Goal: Task Accomplishment & Management: Use online tool/utility

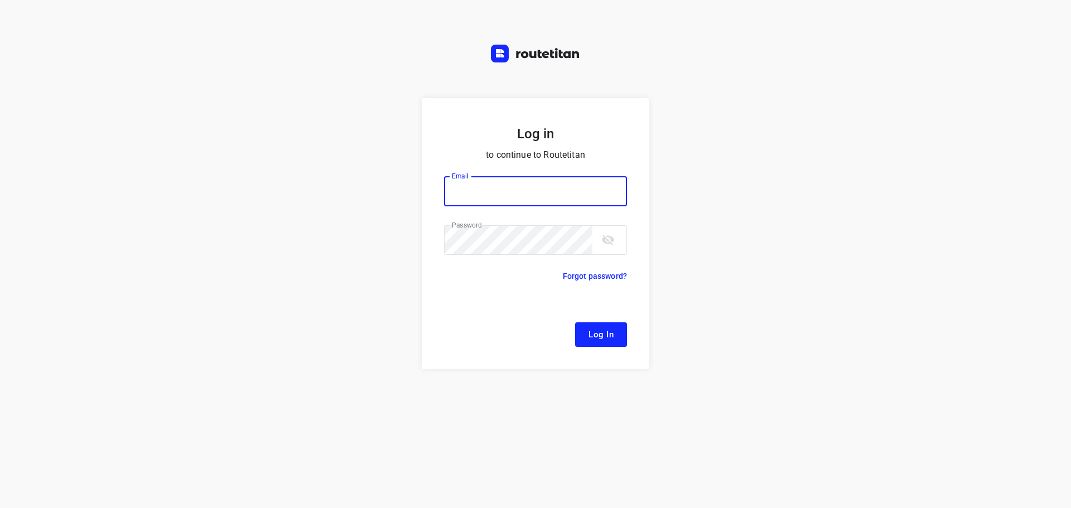
type input "[EMAIL_ADDRESS][DOMAIN_NAME]"
drag, startPoint x: 479, startPoint y: 198, endPoint x: 495, endPoint y: 214, distance: 22.9
click at [480, 198] on input "[EMAIL_ADDRESS][DOMAIN_NAME]" at bounding box center [535, 191] width 183 height 30
click at [590, 345] on button "Log In" at bounding box center [601, 334] width 52 height 25
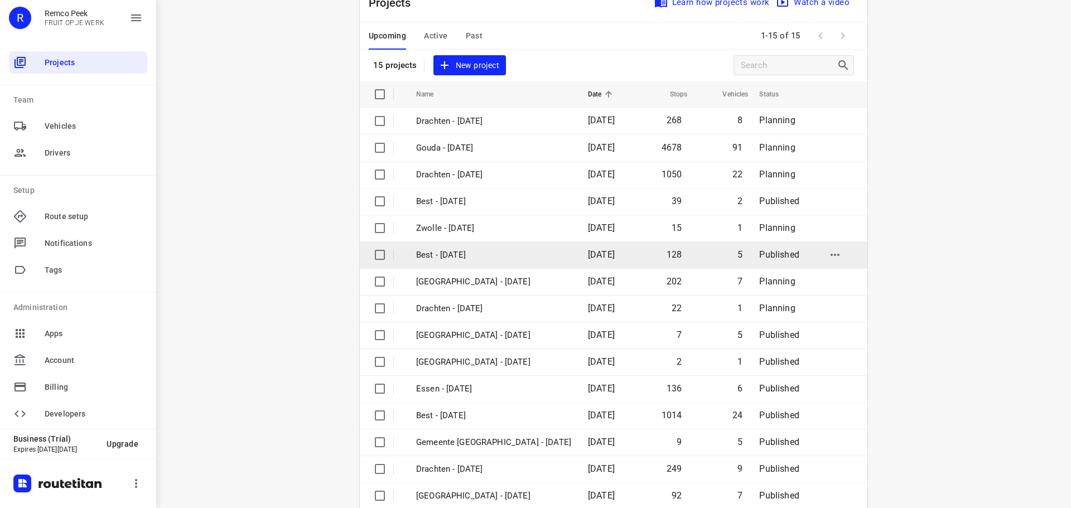
scroll to position [56, 0]
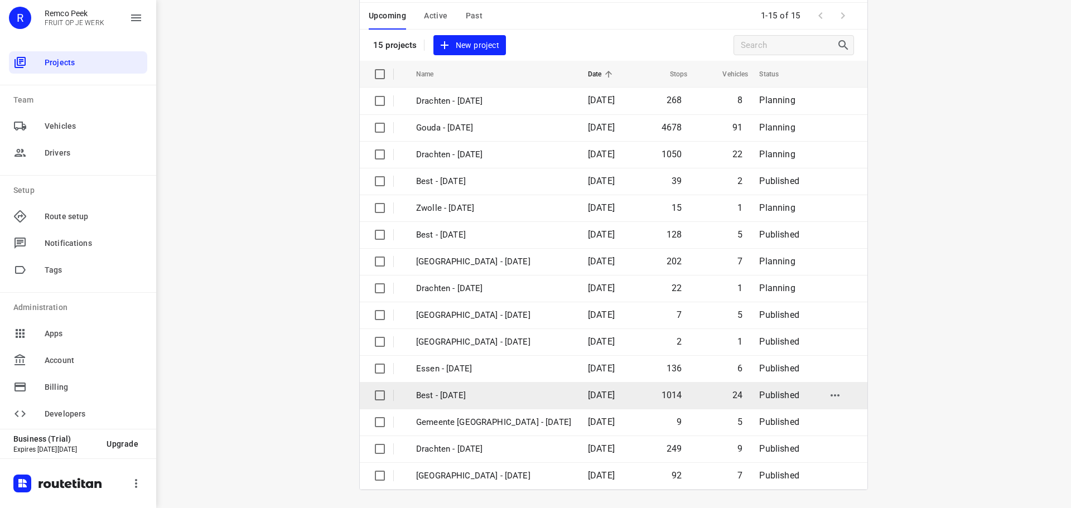
click at [473, 397] on p "Best - [DATE]" at bounding box center [493, 395] width 155 height 13
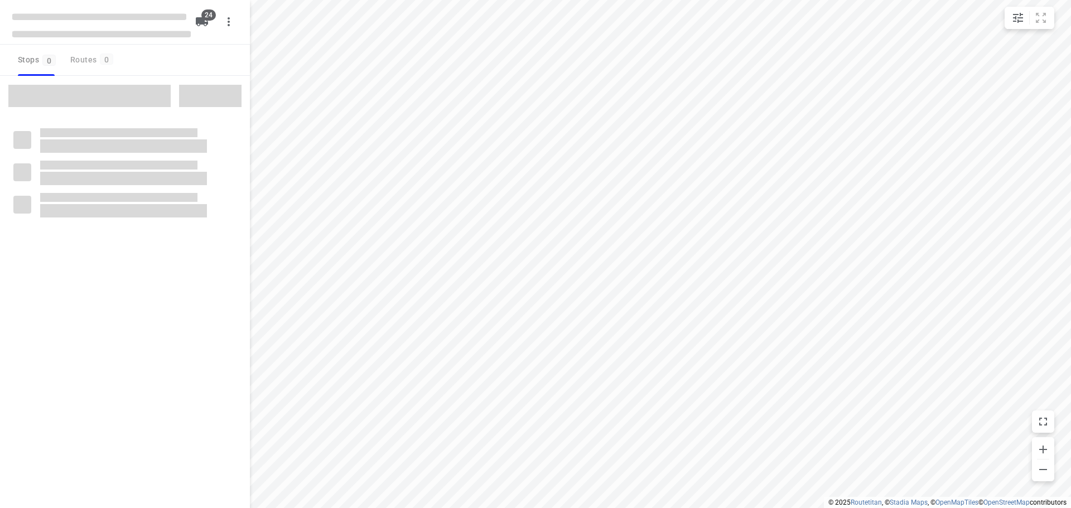
type input "distance"
checkbox input "true"
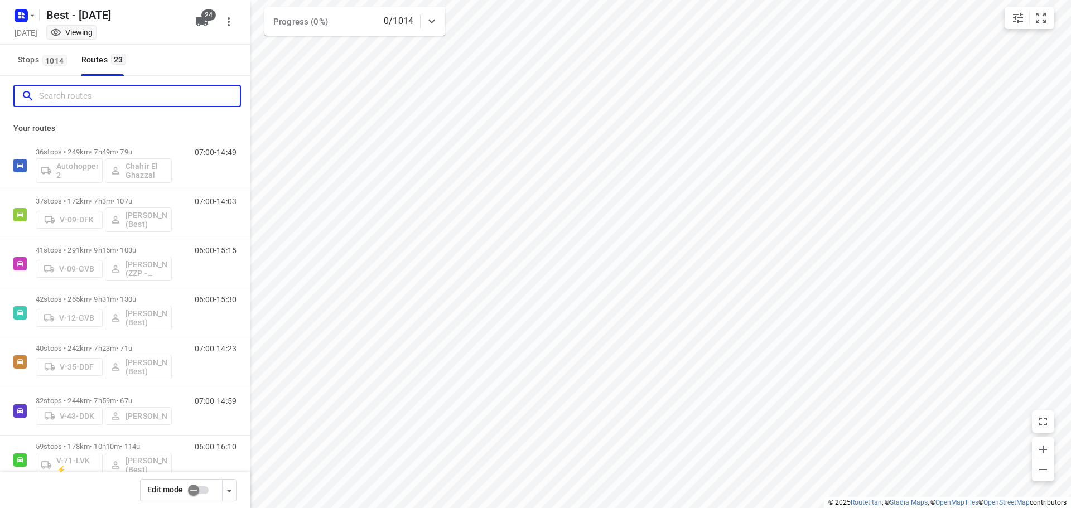
click at [83, 100] on input "Search routes" at bounding box center [139, 96] width 201 height 17
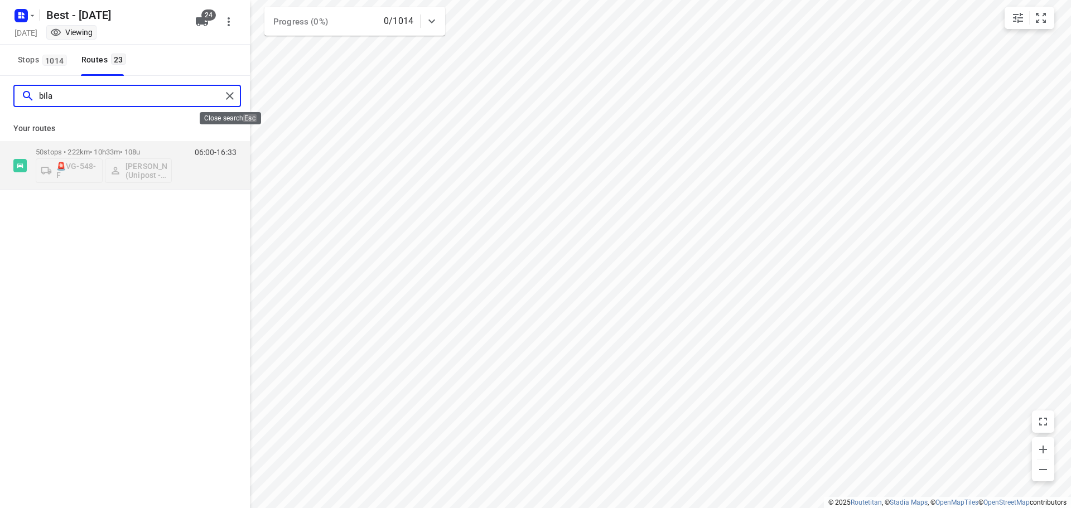
type input "bila"
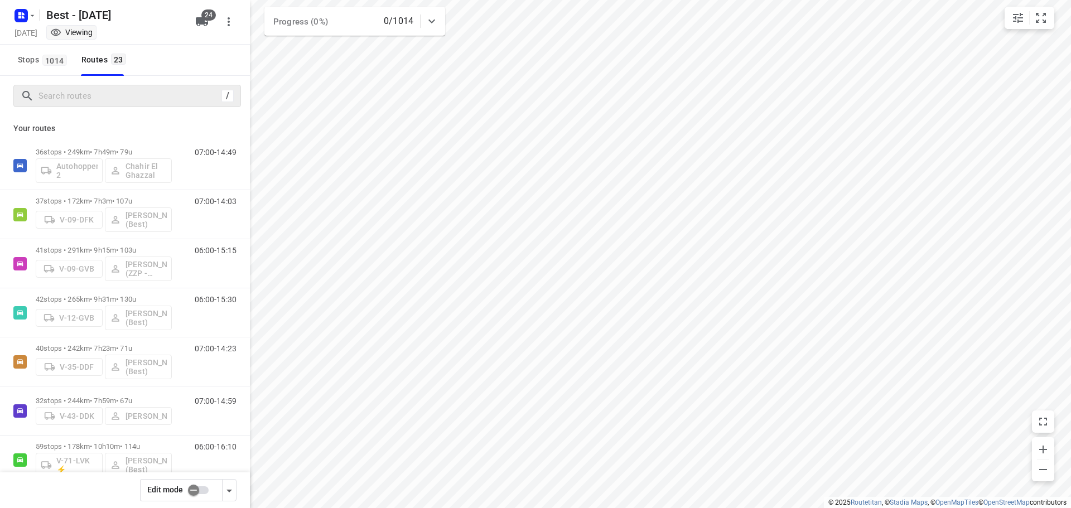
click at [190, 491] on input "checkbox" at bounding box center [194, 490] width 64 height 21
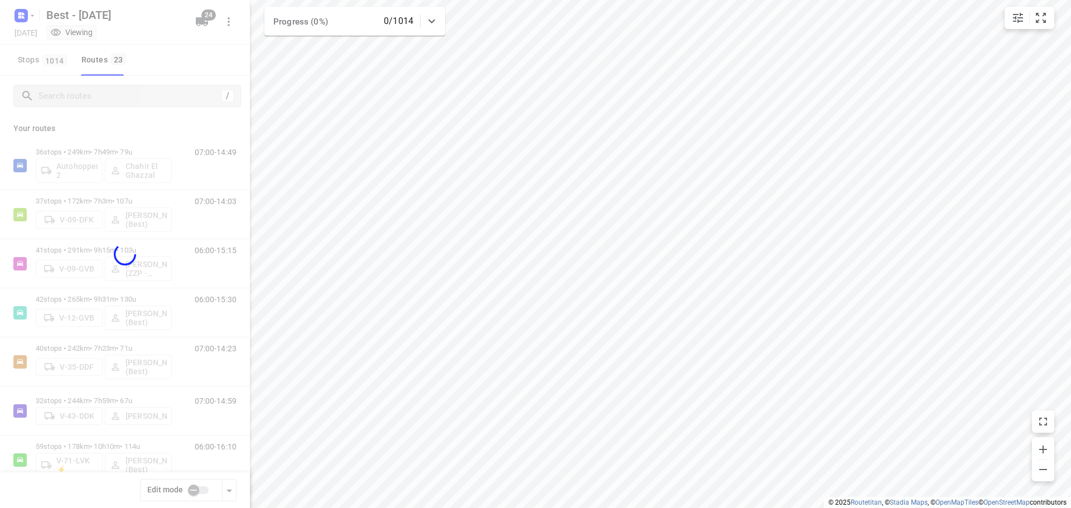
checkbox input "true"
click at [109, 94] on div at bounding box center [125, 254] width 250 height 508
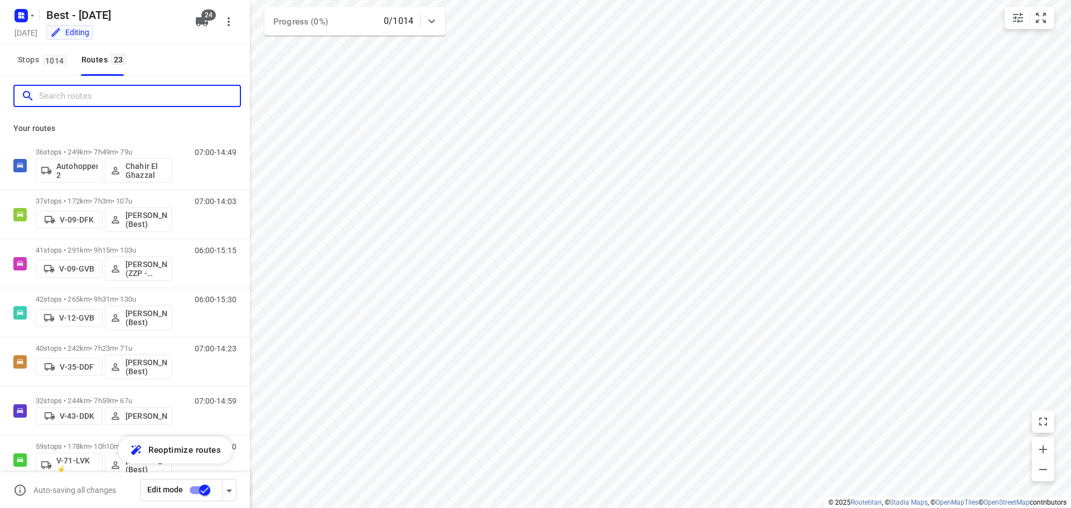
click at [109, 94] on input "Search routes" at bounding box center [139, 96] width 201 height 17
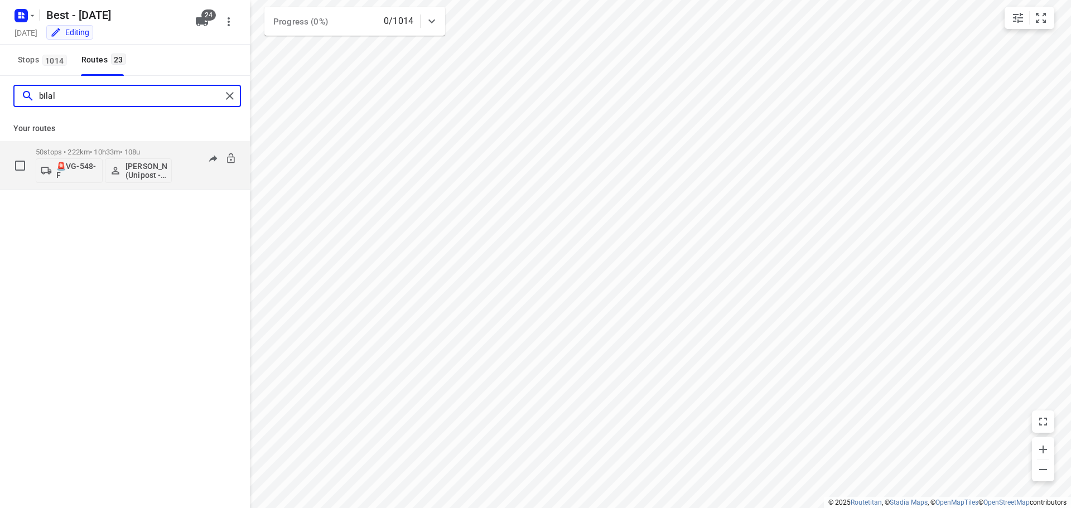
type input "bilal"
click at [91, 149] on p "50 stops • 222km • 10h33m • 108u" at bounding box center [104, 152] width 136 height 8
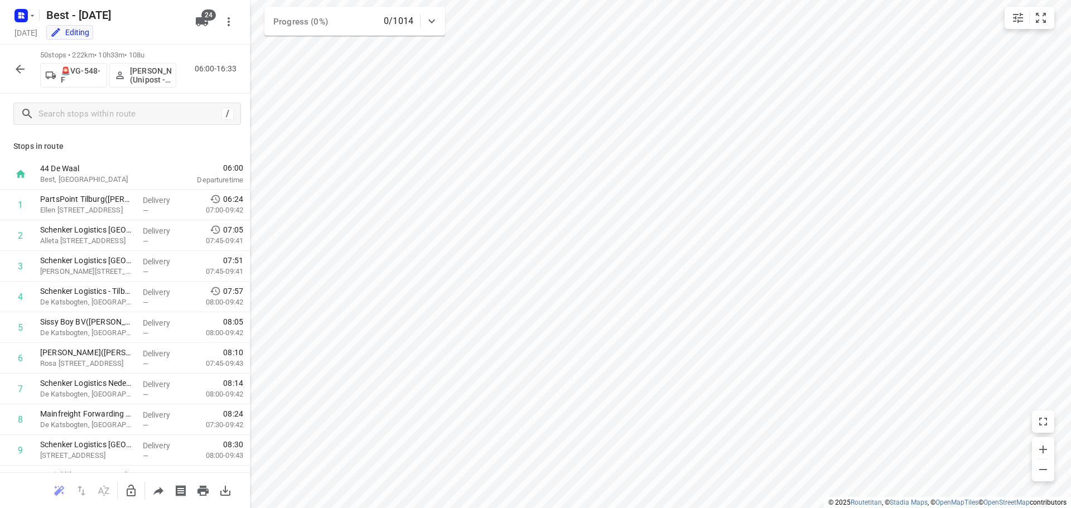
click at [152, 64] on button "[PERSON_NAME] (Unipost - Best - ZZP)" at bounding box center [142, 75] width 67 height 25
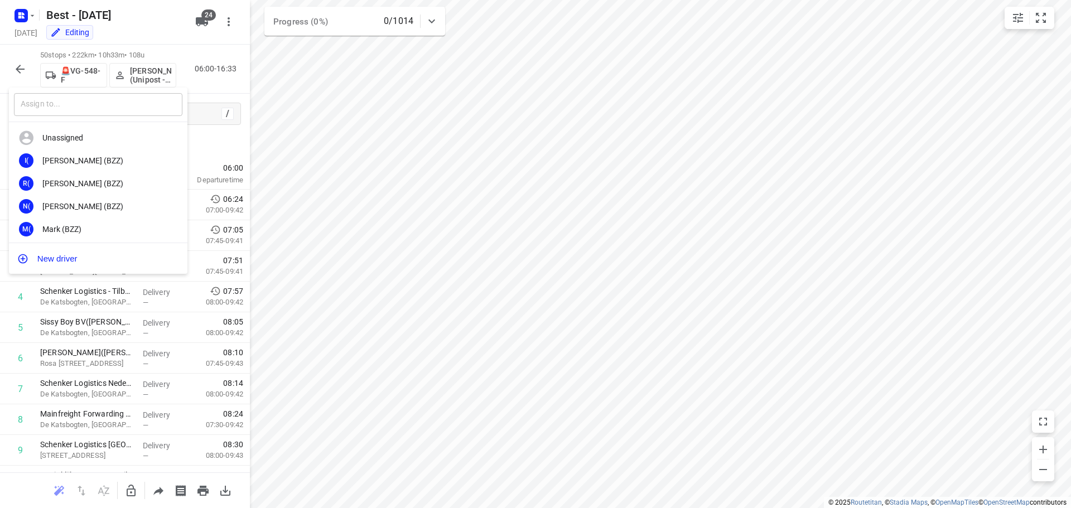
click at [132, 115] on input "text" at bounding box center [98, 104] width 168 height 23
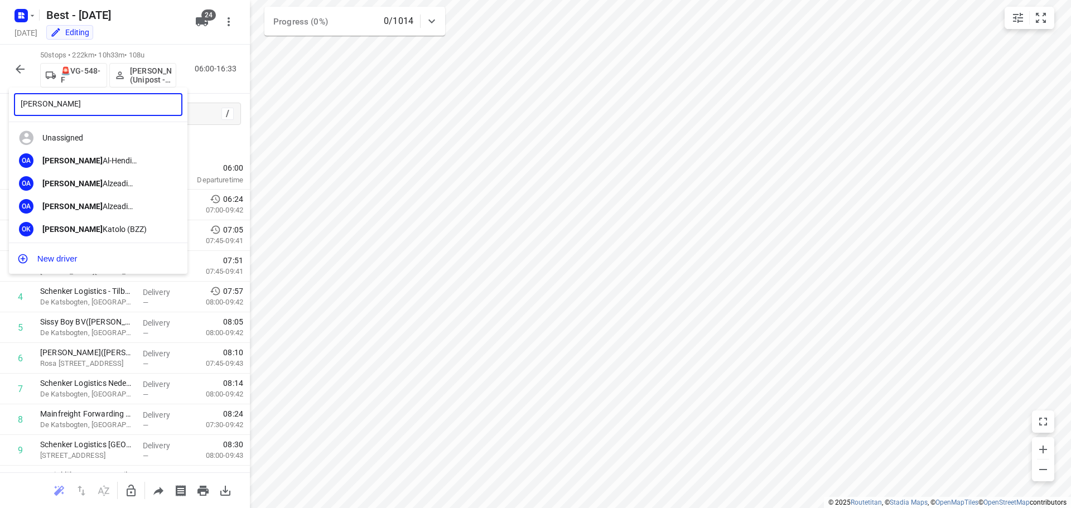
type input "[PERSON_NAME]"
click at [146, 90] on div "[PERSON_NAME]" at bounding box center [98, 105] width 178 height 35
drag, startPoint x: 137, startPoint y: 100, endPoint x: -25, endPoint y: 90, distance: 162.6
click at [0, 90] on html "i © 2025 Routetitan , © Stadia Maps , © OpenMapTiles © OpenStreetMap contributo…" at bounding box center [535, 254] width 1071 height 508
drag, startPoint x: 81, startPoint y: 105, endPoint x: -32, endPoint y: 83, distance: 115.8
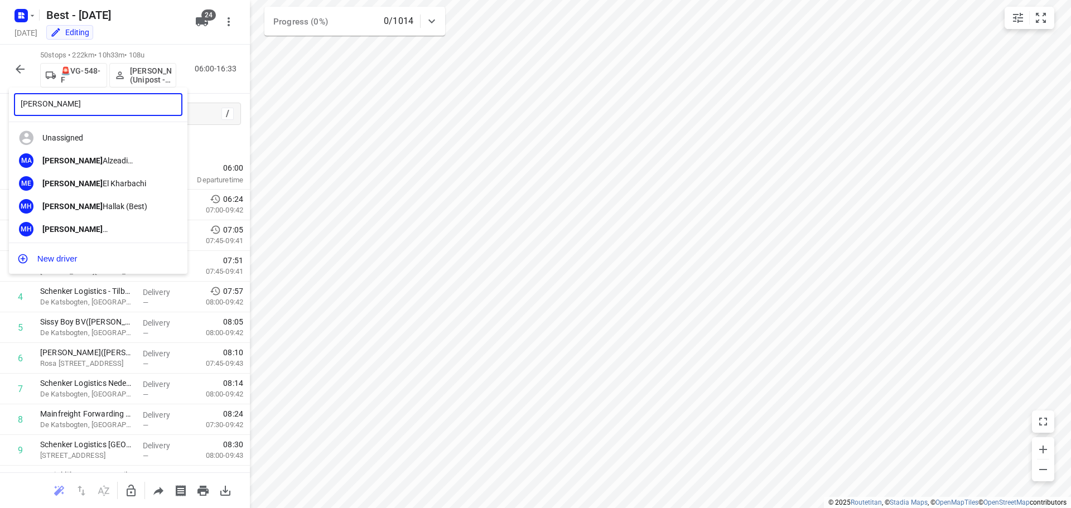
click at [0, 83] on html "i © 2025 Routetitan , © Stadia Maps , © OpenMapTiles © OpenStreetMap contributo…" at bounding box center [535, 254] width 1071 height 508
type input "[PERSON_NAME]"
click at [85, 180] on div "[PERSON_NAME] (Unipost - Best - ZZP)" at bounding box center [100, 183] width 117 height 9
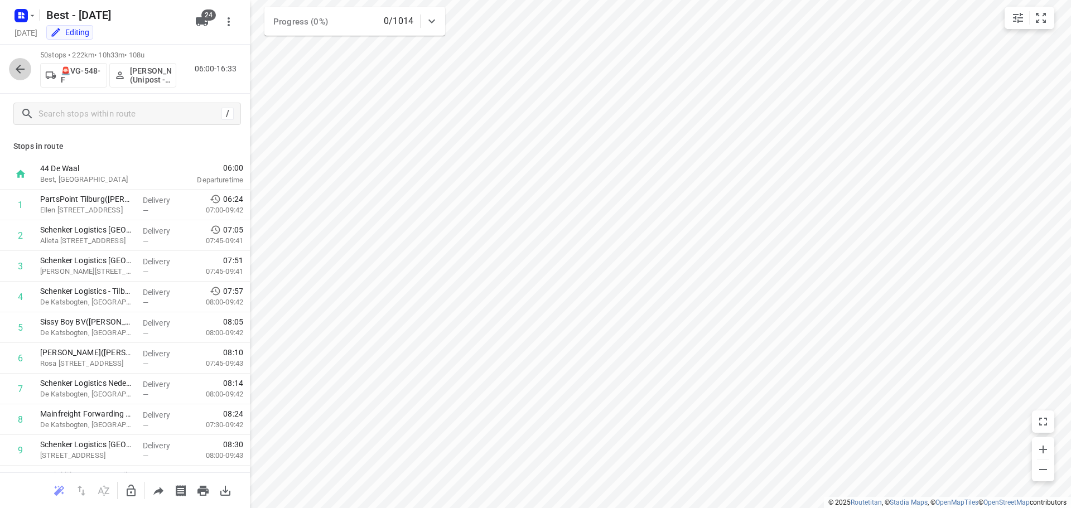
click at [27, 65] on button "button" at bounding box center [20, 69] width 22 height 22
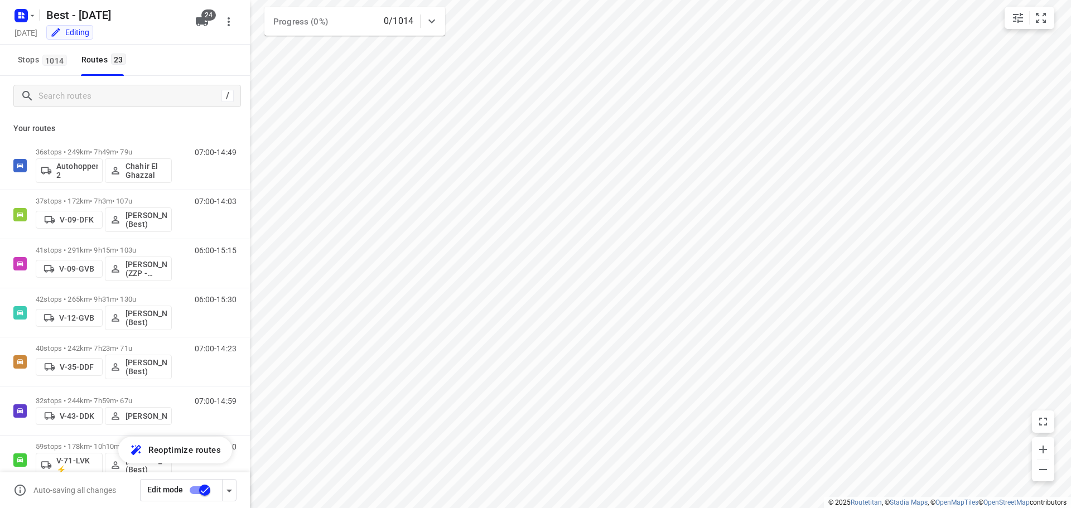
click at [194, 491] on input "checkbox" at bounding box center [205, 490] width 64 height 21
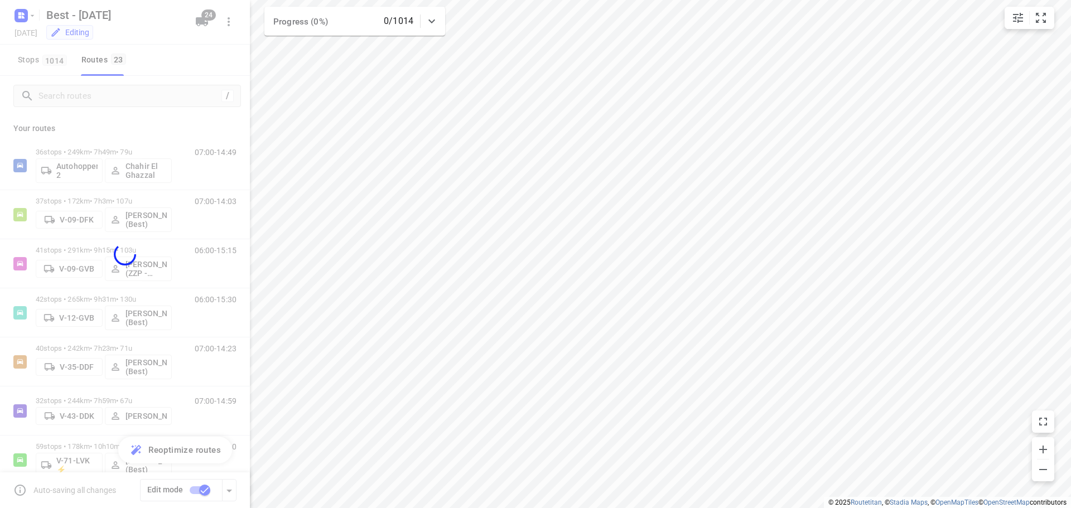
checkbox input "false"
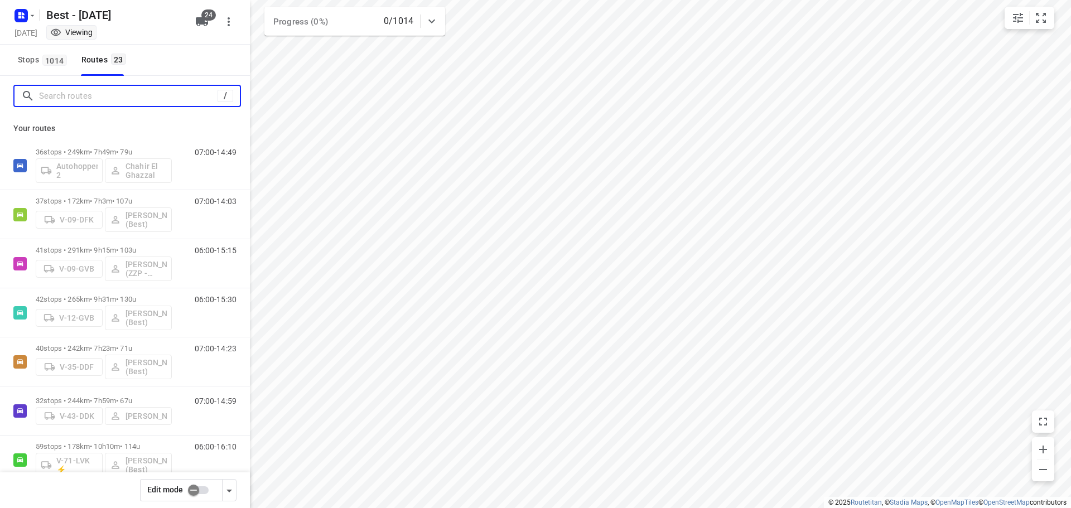
click at [128, 96] on input "Search routes" at bounding box center [128, 96] width 178 height 17
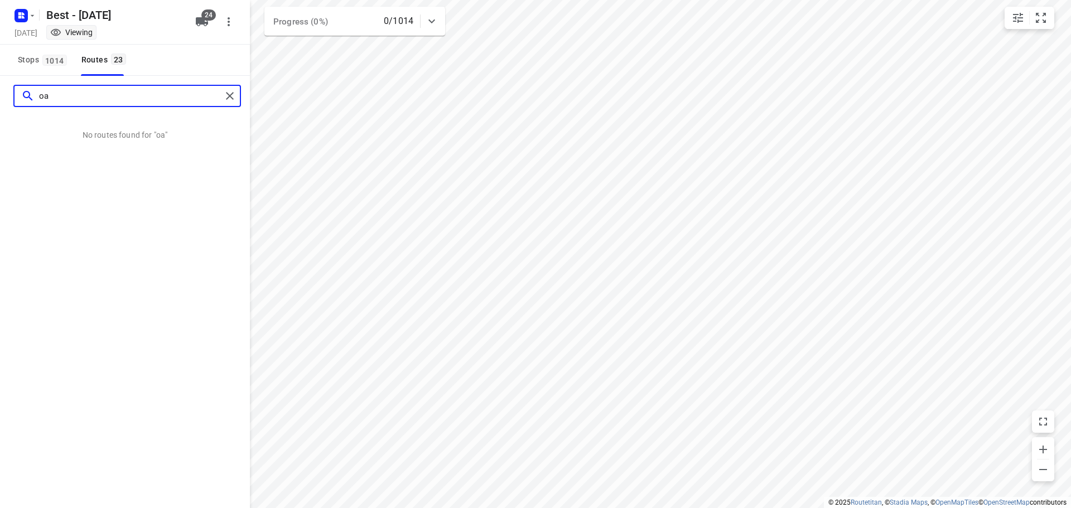
type input "o"
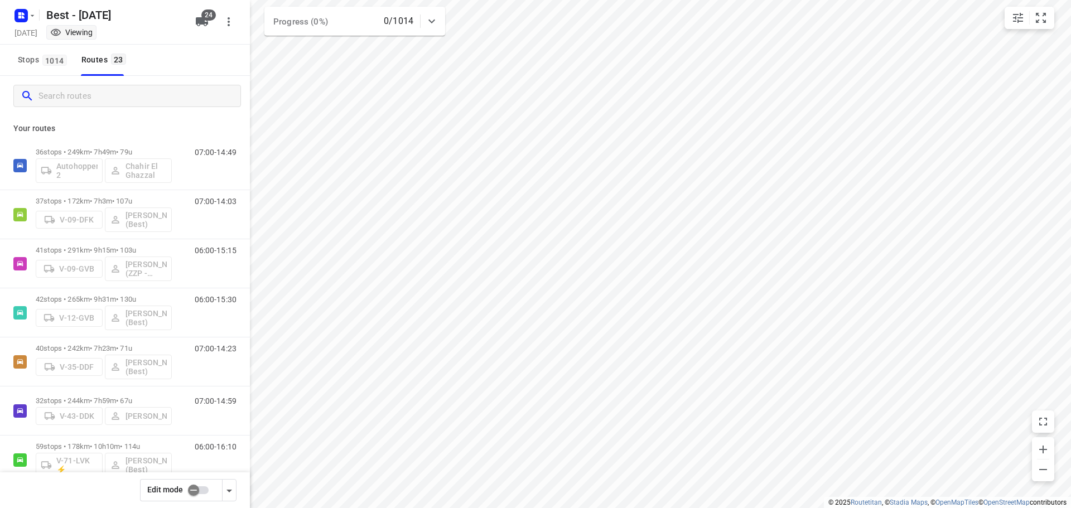
click at [190, 498] on input "checkbox" at bounding box center [194, 490] width 64 height 21
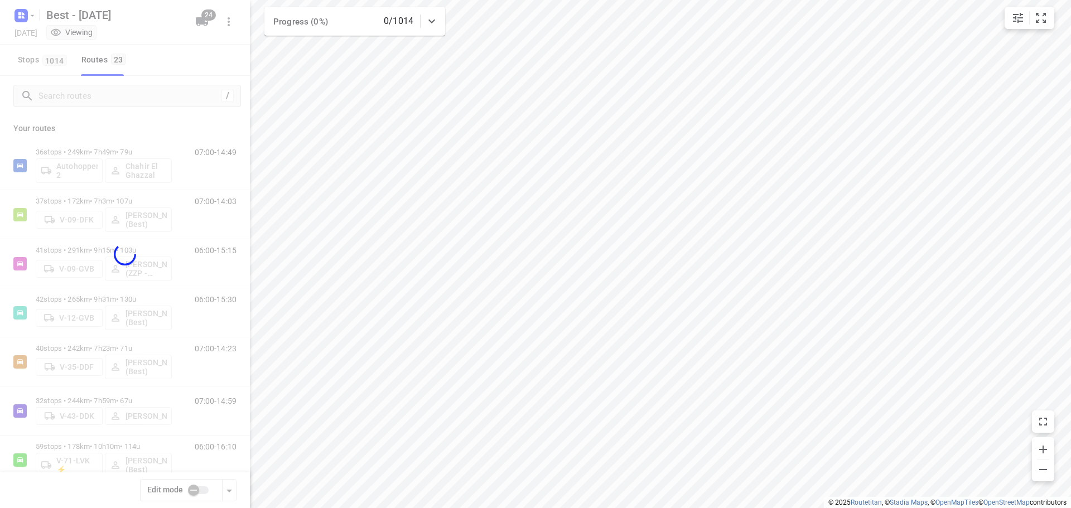
click at [125, 95] on div at bounding box center [125, 254] width 250 height 508
checkbox input "true"
click at [125, 95] on div at bounding box center [125, 254] width 250 height 508
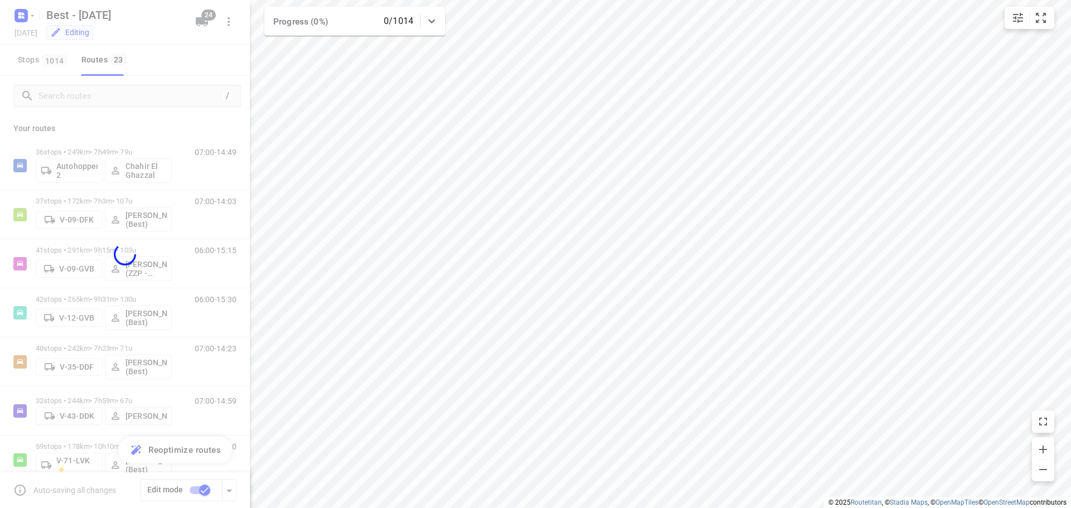
click at [125, 95] on div at bounding box center [125, 254] width 250 height 508
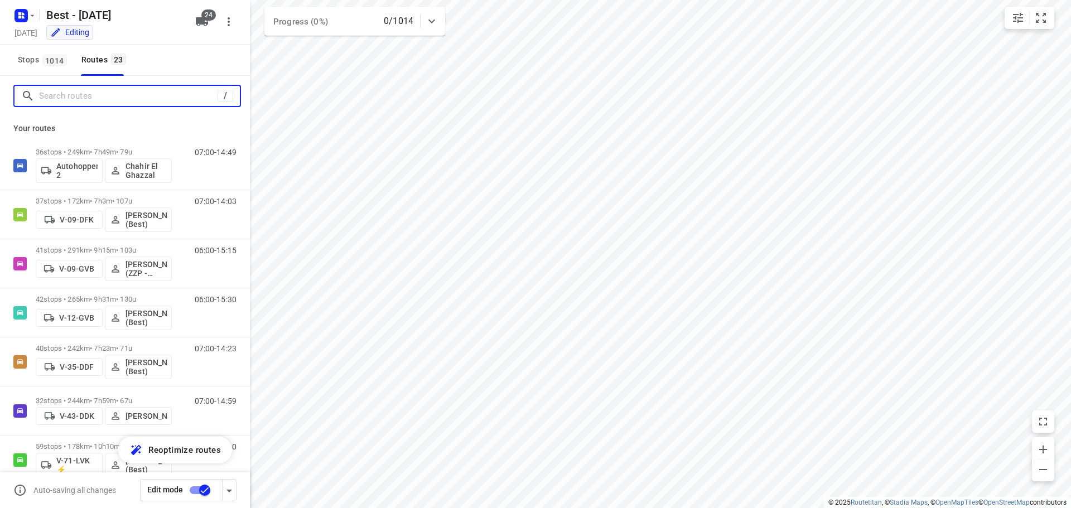
click at [125, 95] on input "Search routes" at bounding box center [128, 96] width 178 height 17
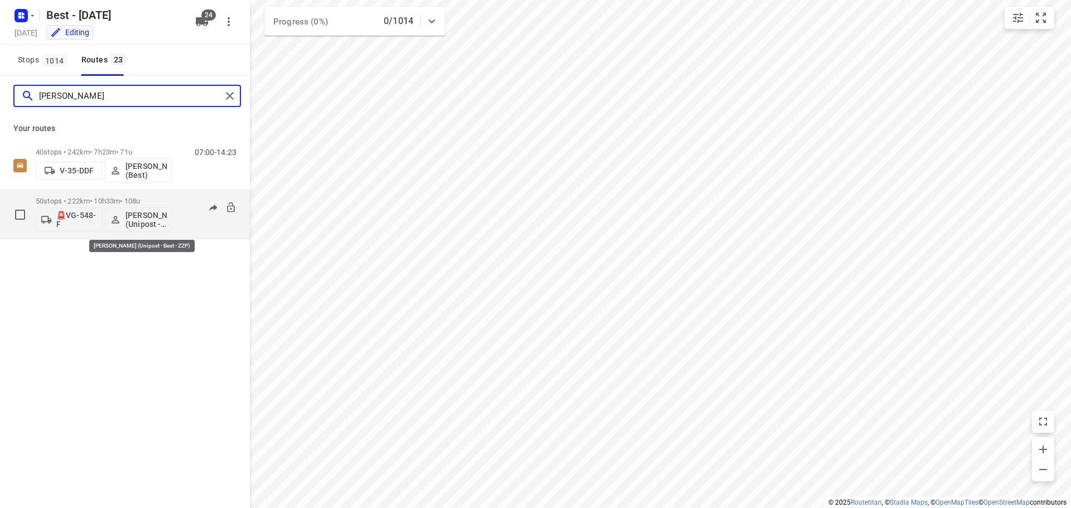
type input "[PERSON_NAME]"
click at [137, 229] on button "[PERSON_NAME] (Unipost - Best - ZZP)" at bounding box center [138, 219] width 67 height 25
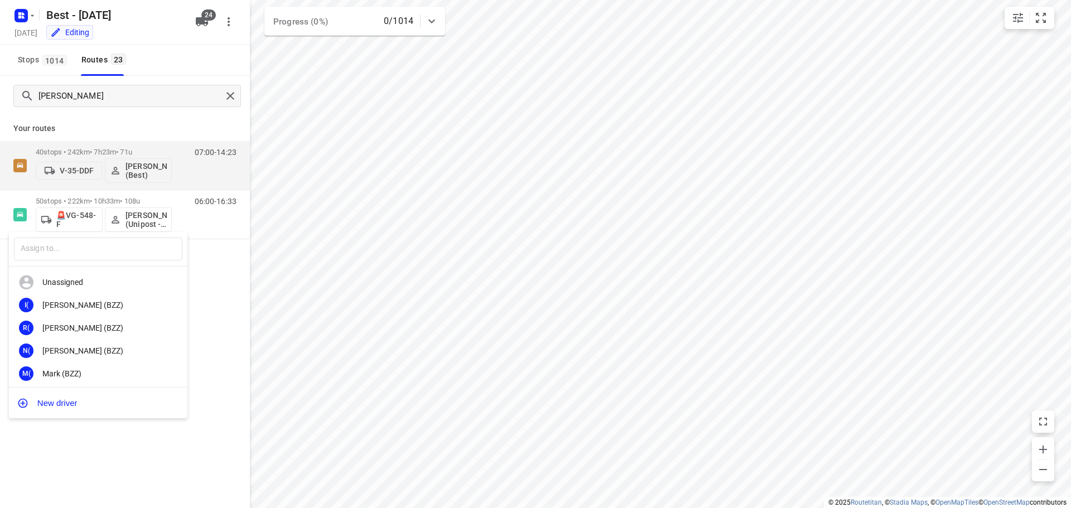
click at [114, 222] on div at bounding box center [535, 254] width 1071 height 508
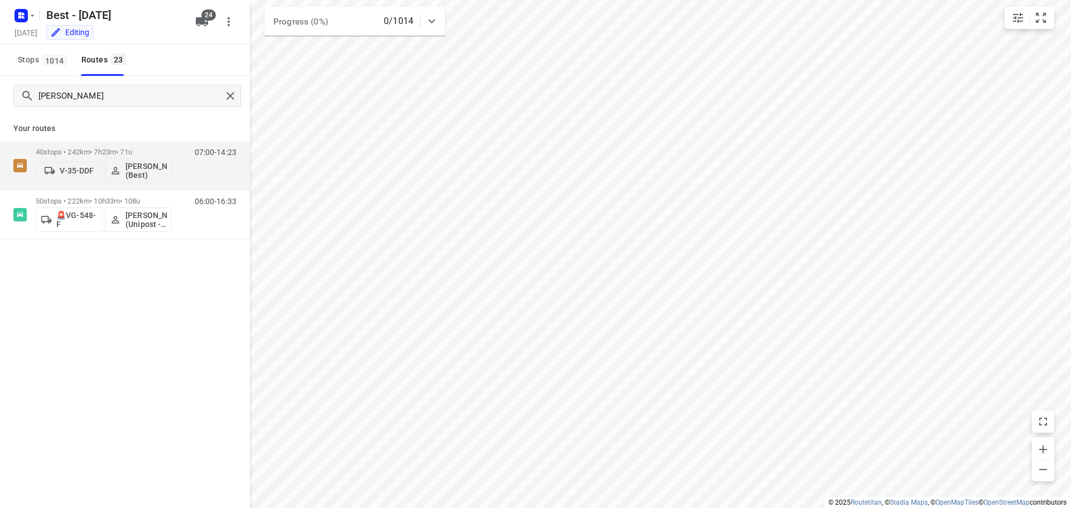
click at [112, 243] on input "text" at bounding box center [117, 241] width 127 height 13
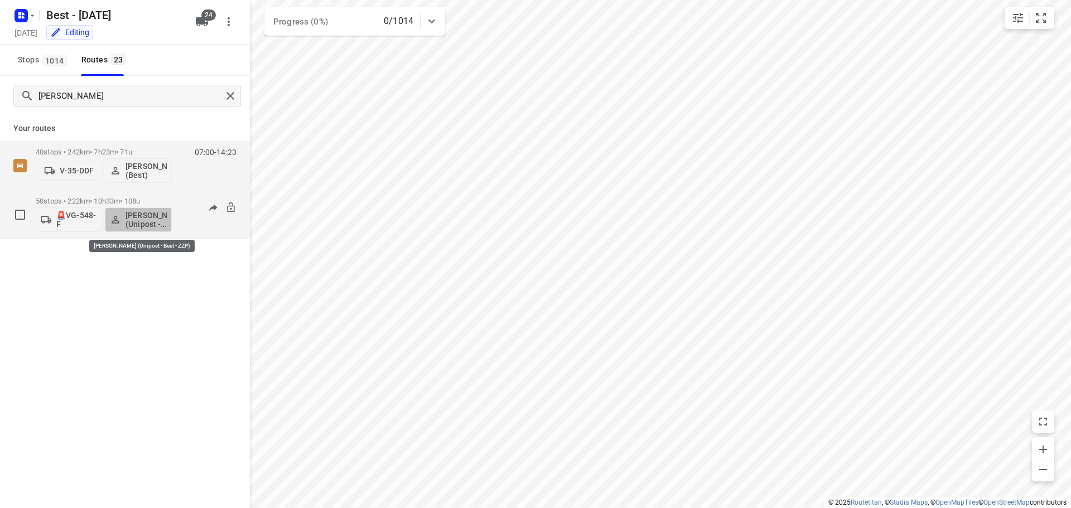
click at [118, 220] on icon "button" at bounding box center [115, 219] width 11 height 11
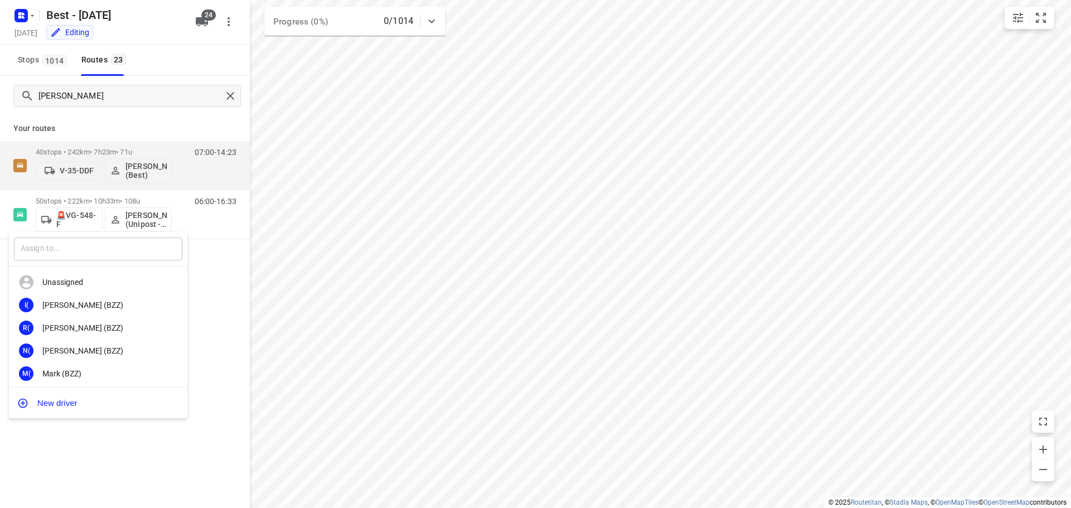
click at [91, 251] on input "text" at bounding box center [98, 249] width 168 height 23
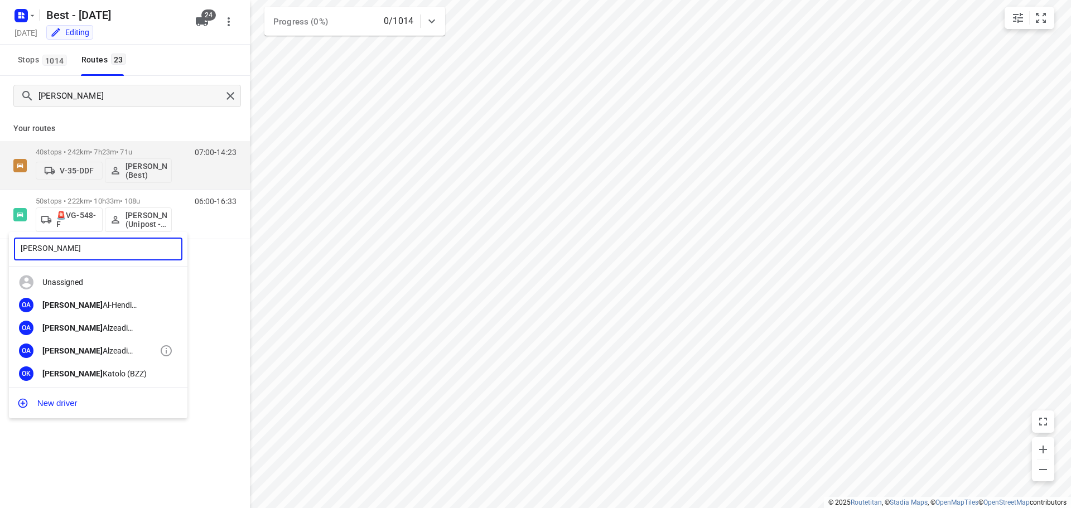
type input "[PERSON_NAME]"
drag, startPoint x: 109, startPoint y: 353, endPoint x: 221, endPoint y: 278, distance: 134.4
click at [109, 353] on div "[PERSON_NAME] (Unipost)" at bounding box center [100, 350] width 117 height 9
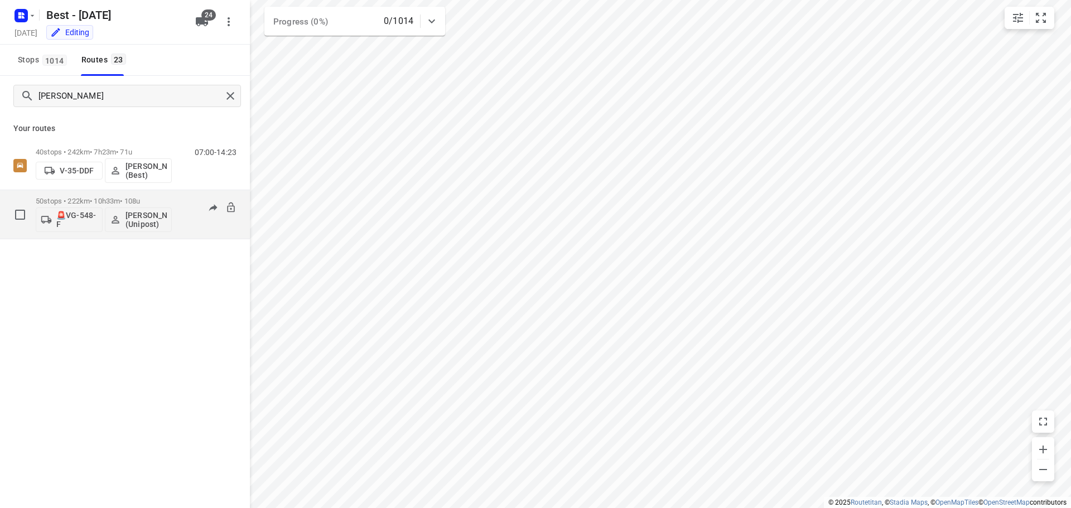
click at [123, 210] on button "[PERSON_NAME] (Unipost)" at bounding box center [138, 219] width 67 height 25
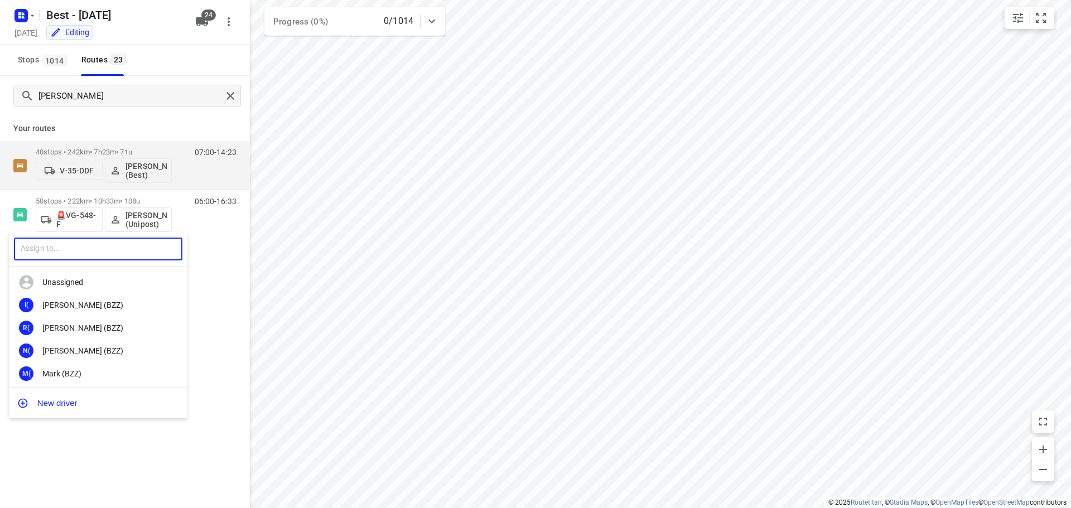
click at [114, 242] on input "text" at bounding box center [98, 249] width 168 height 23
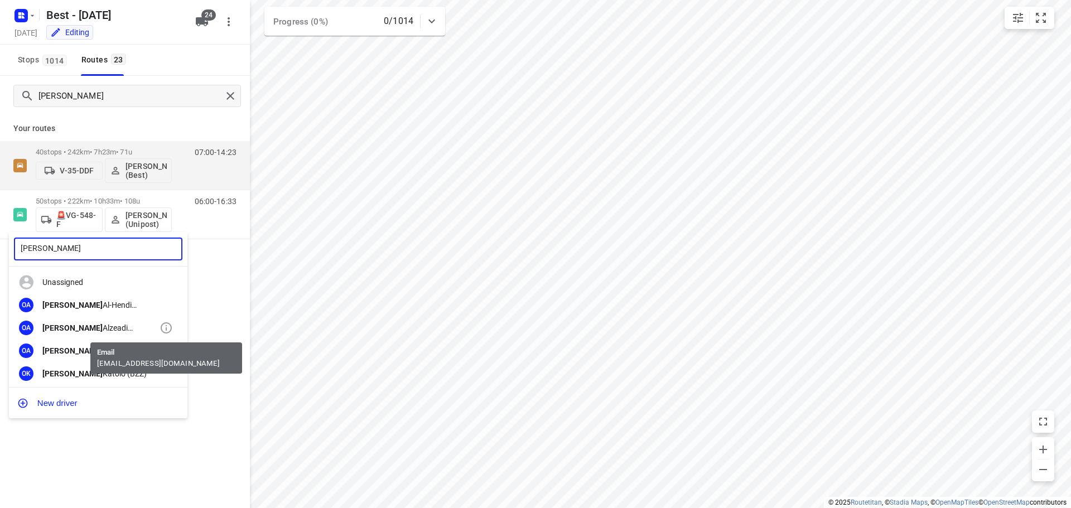
type input "[PERSON_NAME]"
click at [165, 326] on icon at bounding box center [166, 327] width 13 height 13
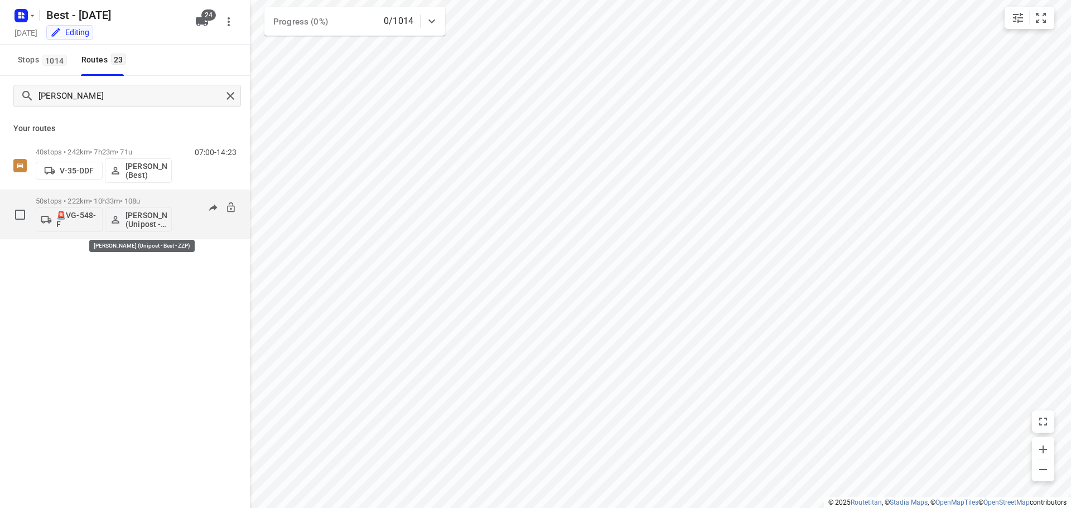
click at [145, 214] on p "[PERSON_NAME] (Unipost - Best - ZZP)" at bounding box center [146, 220] width 41 height 18
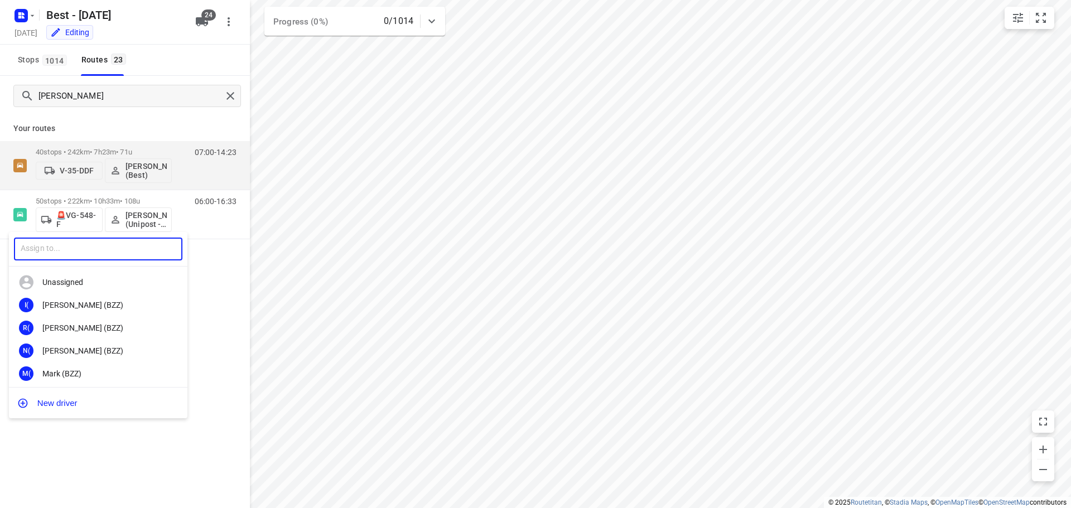
drag, startPoint x: 99, startPoint y: 244, endPoint x: 117, endPoint y: 234, distance: 20.5
click at [101, 244] on input "text" at bounding box center [98, 249] width 168 height 23
type input "[PERSON_NAME]"
click at [228, 97] on div at bounding box center [535, 254] width 1071 height 508
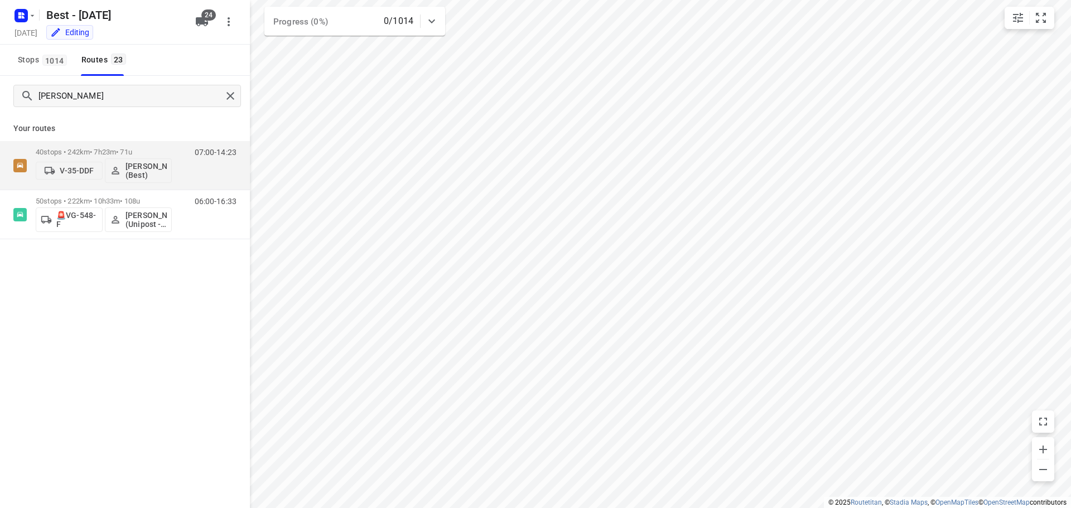
click at [149, 221] on div "omar ​ Unassigned OA [PERSON_NAME] (Uniposet- Best- ZZP) OA [PERSON_NAME] (Unip…" at bounding box center [535, 254] width 1071 height 508
click at [148, 221] on p "[PERSON_NAME] (Unipost - Best - ZZP)" at bounding box center [146, 220] width 41 height 18
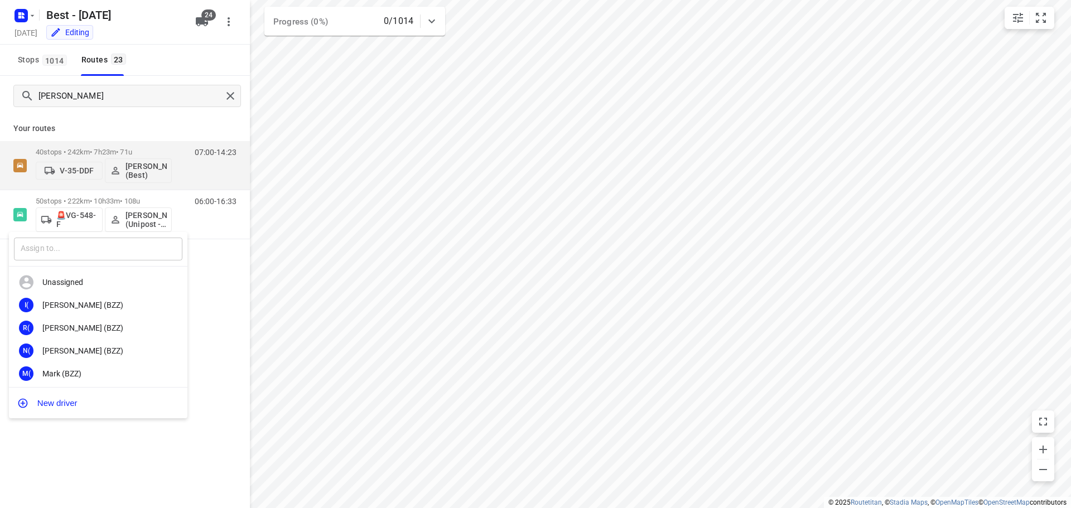
click at [103, 240] on input "text" at bounding box center [98, 249] width 168 height 23
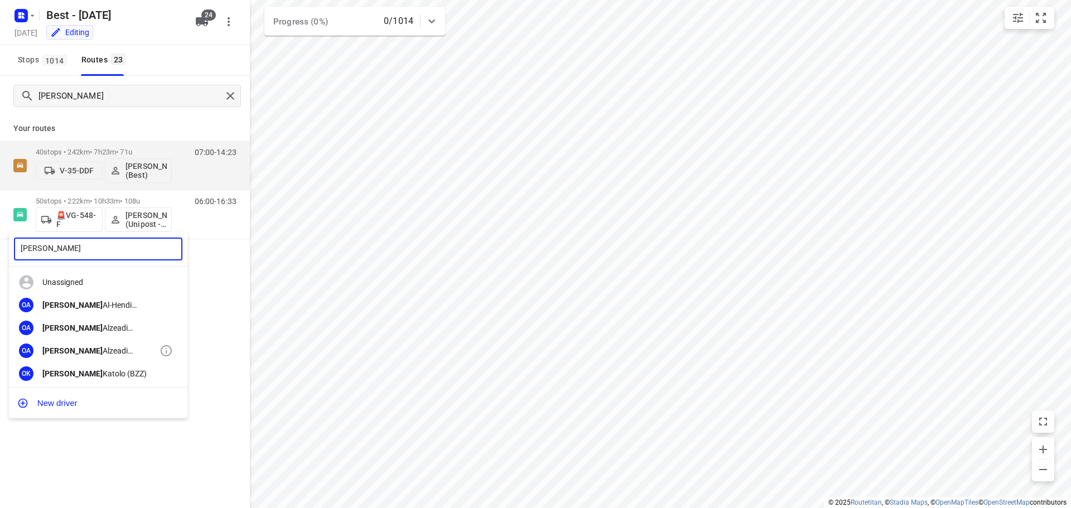
type input "[PERSON_NAME]"
click at [116, 353] on div "[PERSON_NAME] (Unipost)" at bounding box center [100, 350] width 117 height 9
